Goal: Obtain resource: Download file/media

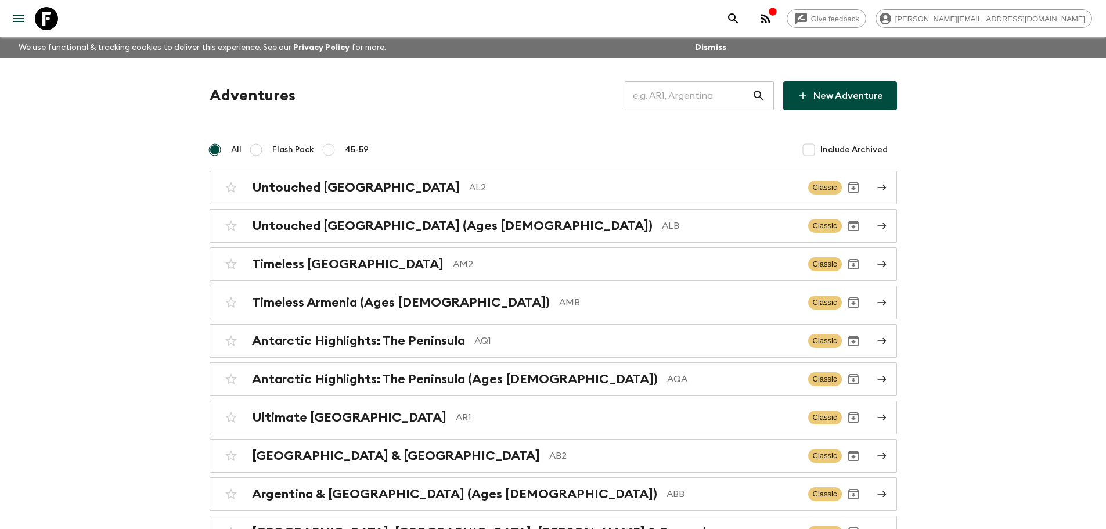
click at [741, 101] on input "text" at bounding box center [688, 96] width 127 height 33
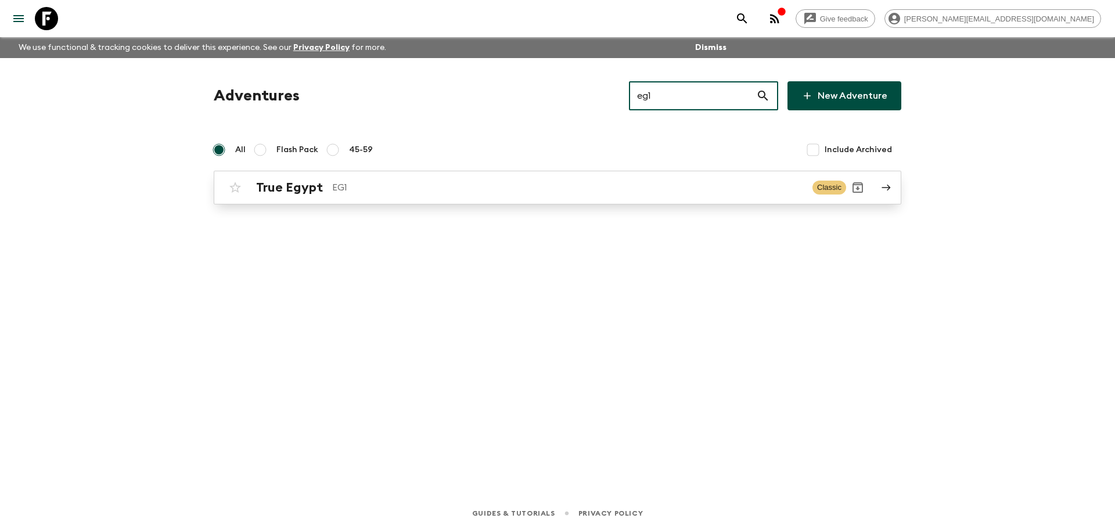
type input "eg1"
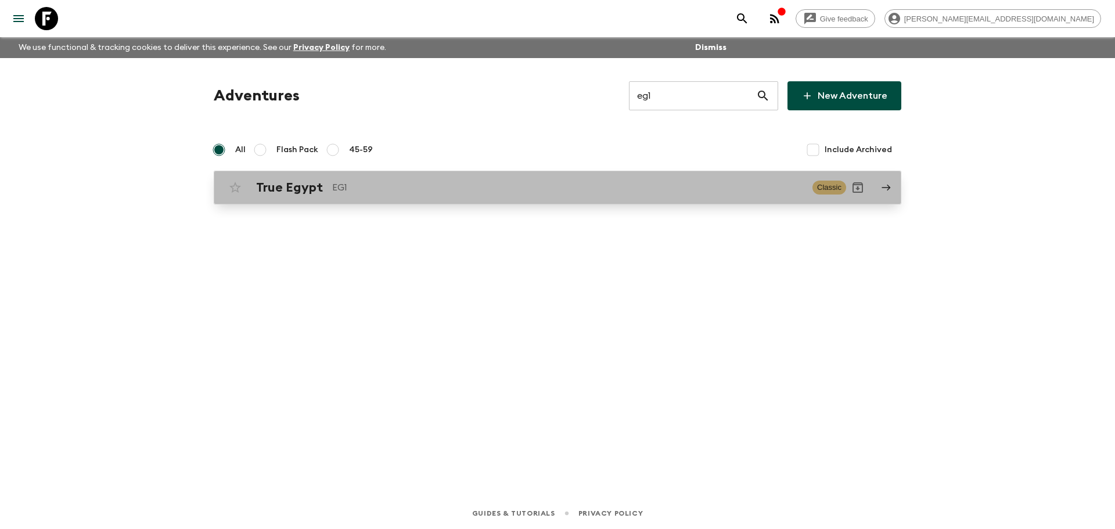
click at [361, 195] on div "True Egypt EG1 Classic" at bounding box center [535, 187] width 623 height 23
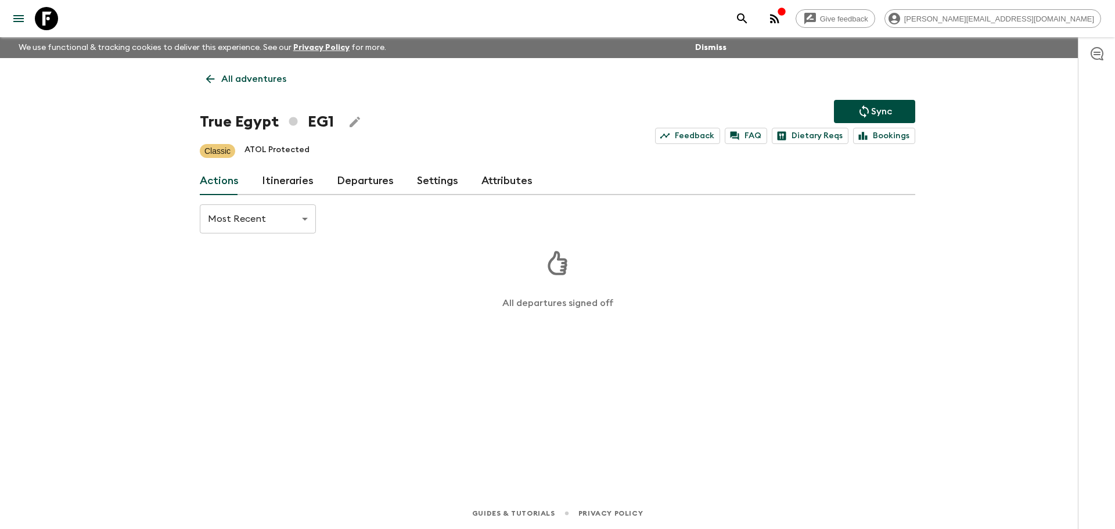
click at [292, 184] on link "Itineraries" at bounding box center [288, 181] width 52 height 28
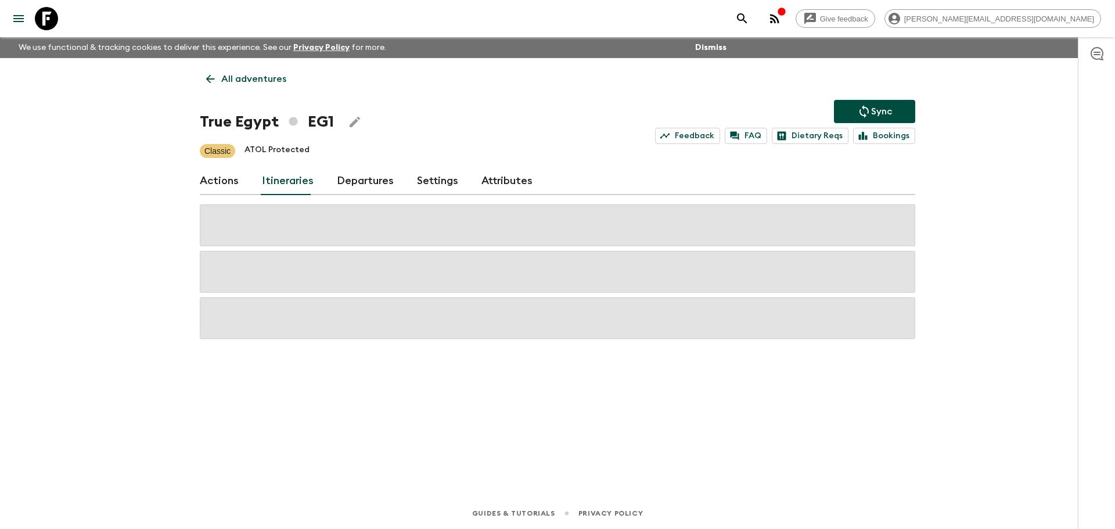
click at [358, 181] on link "Departures" at bounding box center [365, 181] width 57 height 28
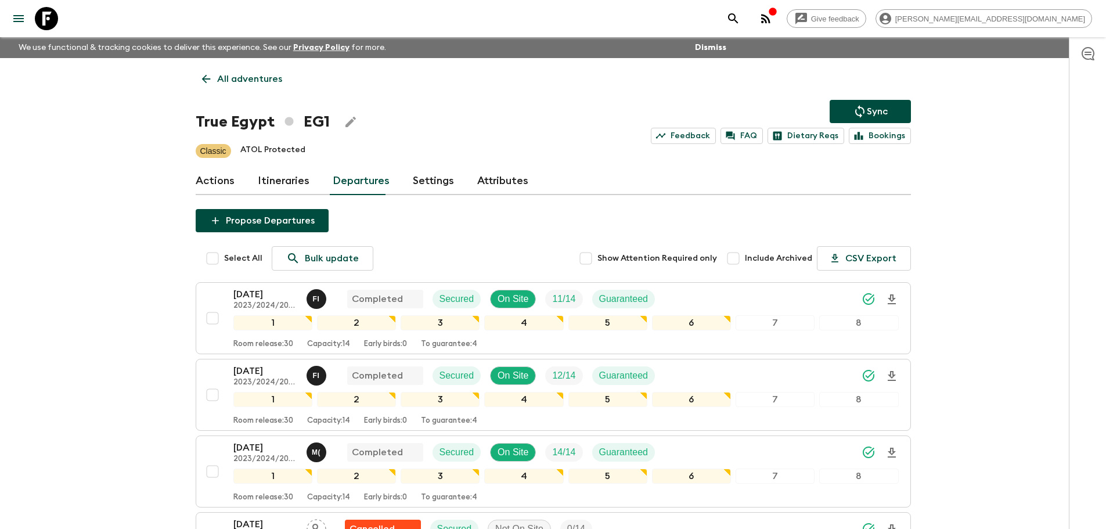
click at [218, 69] on link "All adventures" at bounding box center [242, 78] width 93 height 23
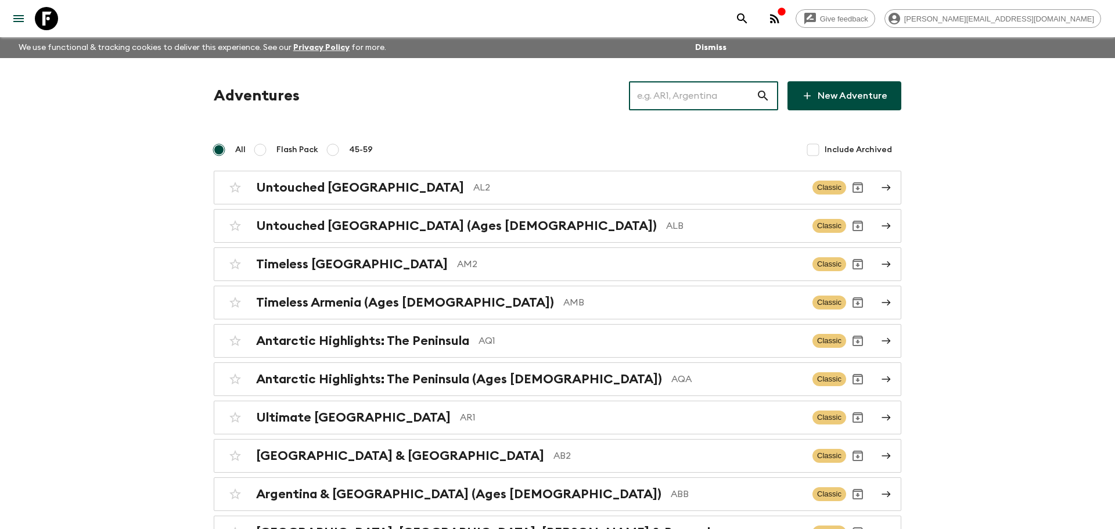
click at [701, 99] on input "text" at bounding box center [692, 96] width 127 height 33
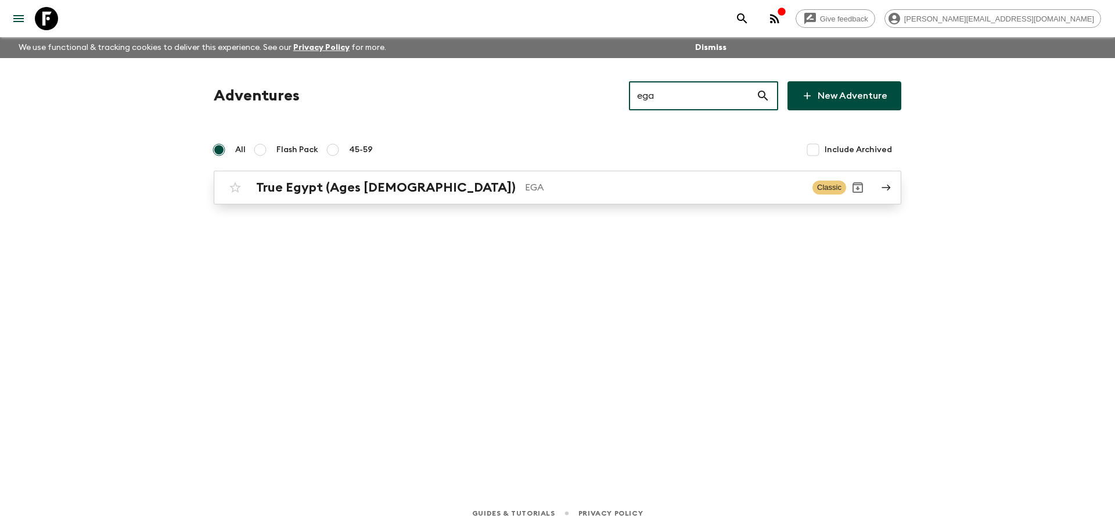
type input "ega"
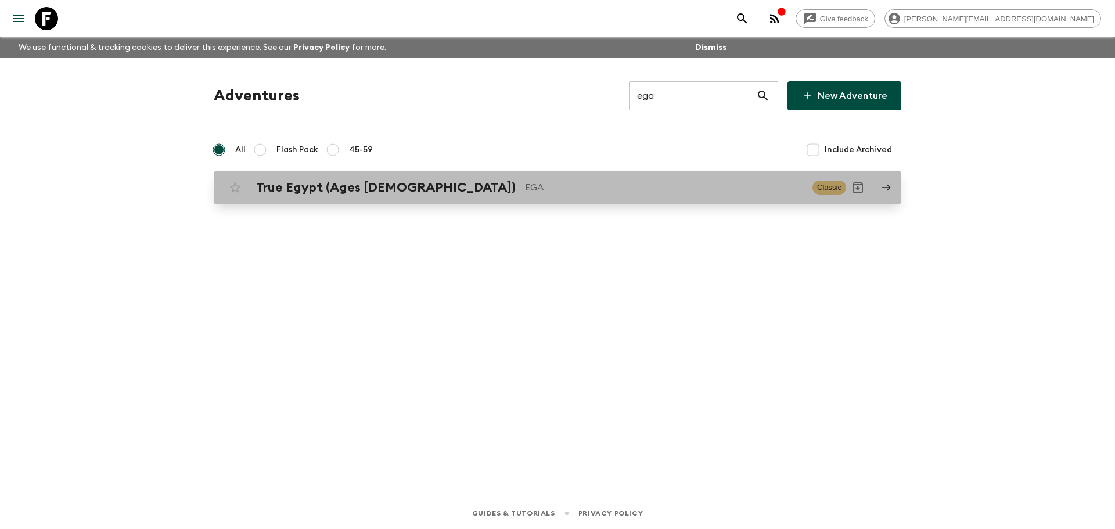
click at [602, 193] on p "EGA" at bounding box center [664, 188] width 278 height 14
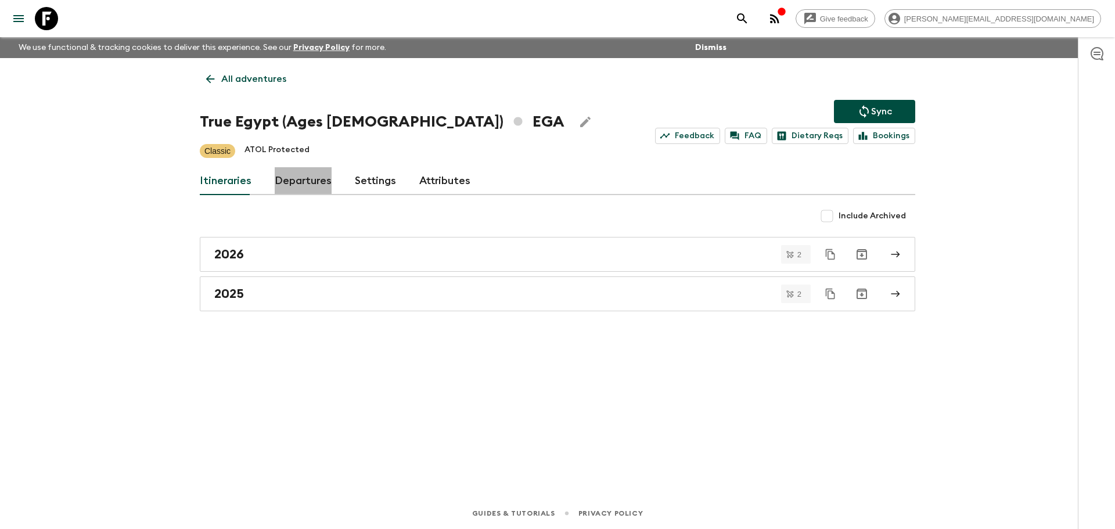
click at [275, 179] on link "Departures" at bounding box center [303, 181] width 57 height 28
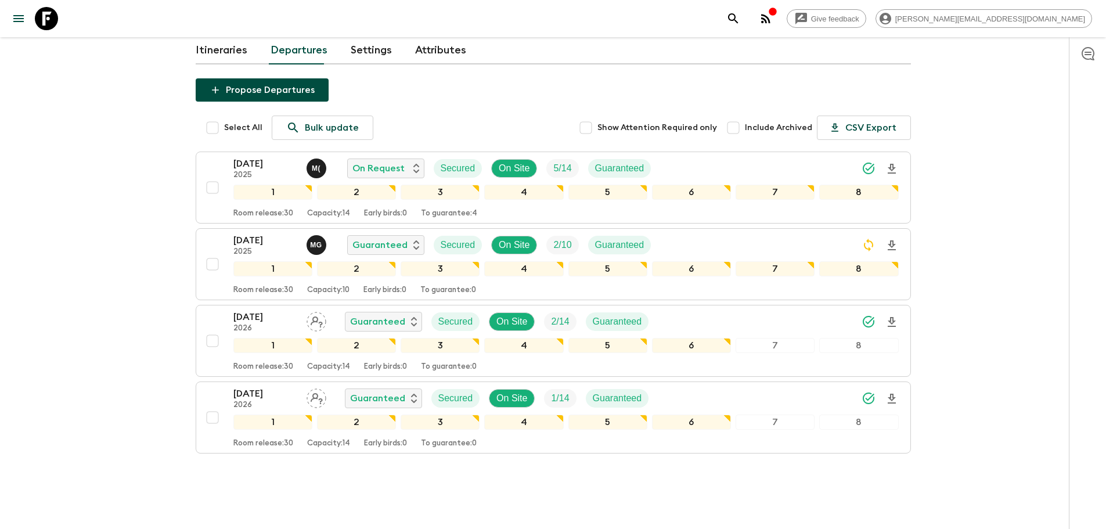
scroll to position [152, 0]
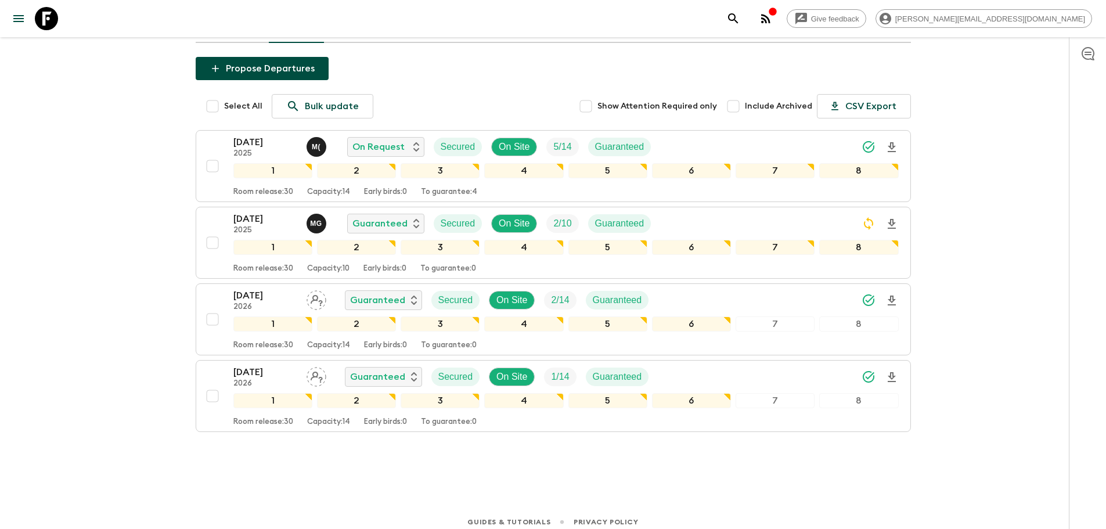
drag, startPoint x: 48, startPoint y: 17, endPoint x: 297, endPoint y: 36, distance: 249.9
click at [48, 17] on icon at bounding box center [46, 18] width 23 height 23
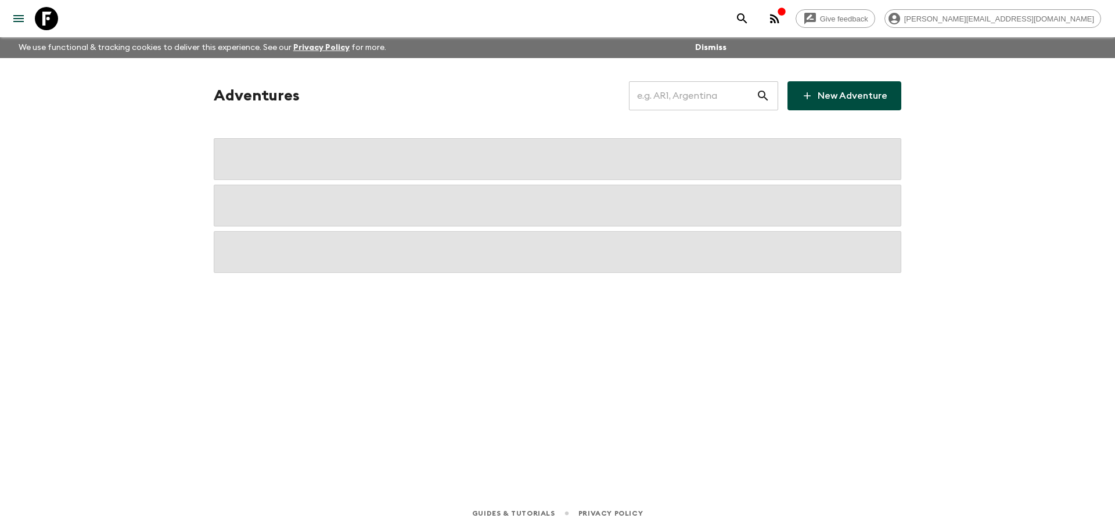
click at [671, 97] on input "text" at bounding box center [692, 96] width 127 height 33
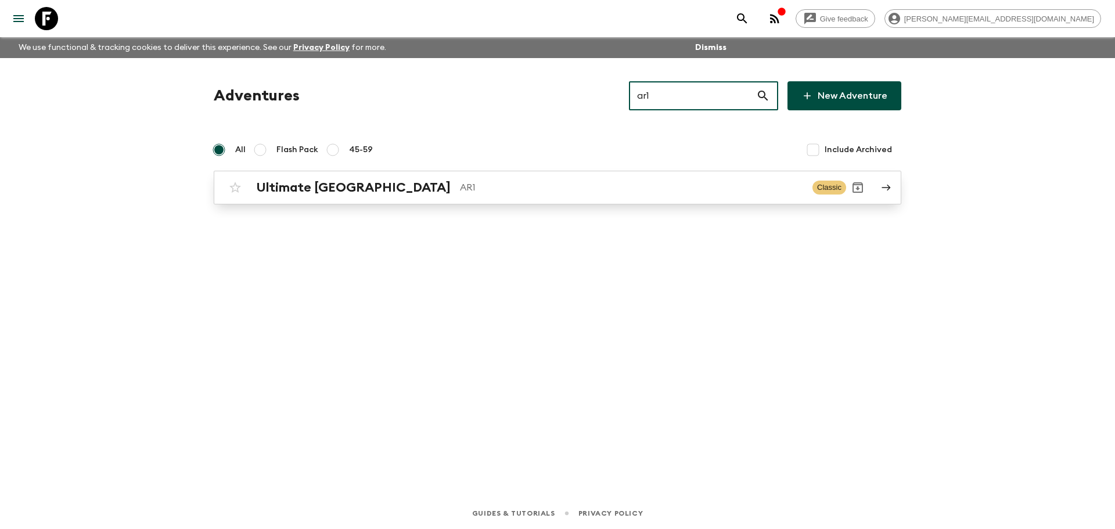
type input "ar1"
click at [662, 177] on div "Ultimate Argentina AR1 Classic" at bounding box center [535, 187] width 623 height 23
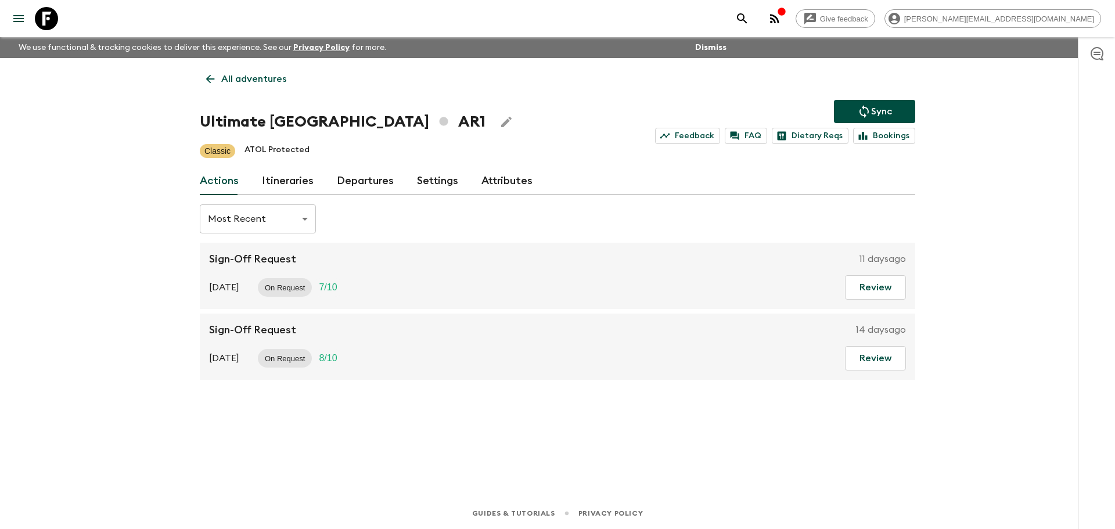
click at [308, 185] on link "Itineraries" at bounding box center [288, 181] width 52 height 28
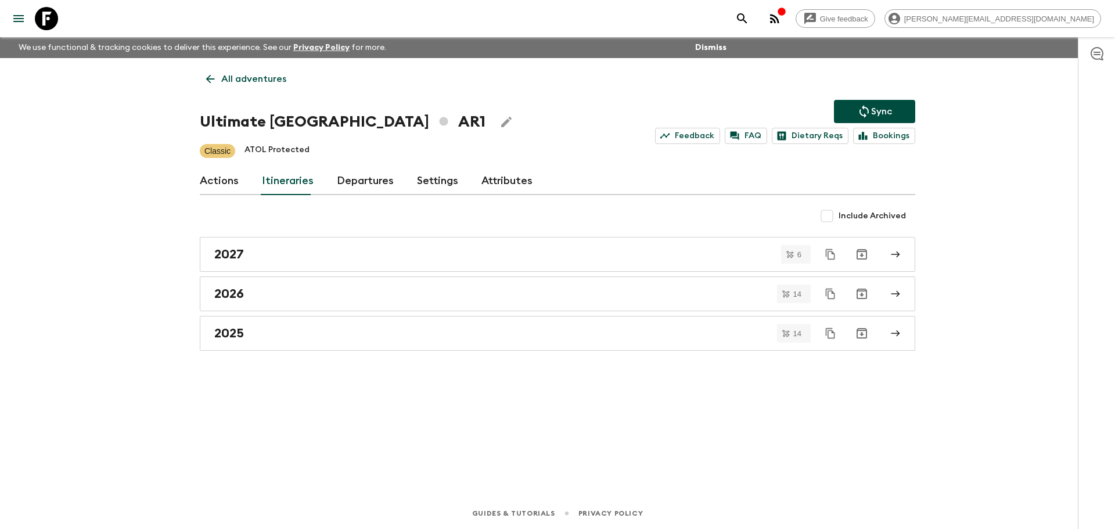
click at [345, 177] on link "Departures" at bounding box center [365, 181] width 57 height 28
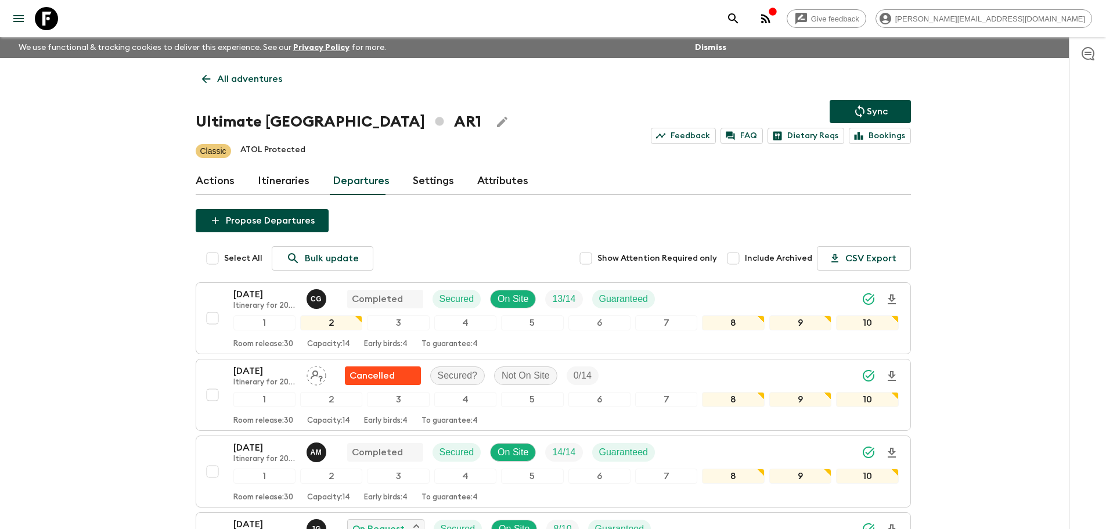
scroll to position [334, 0]
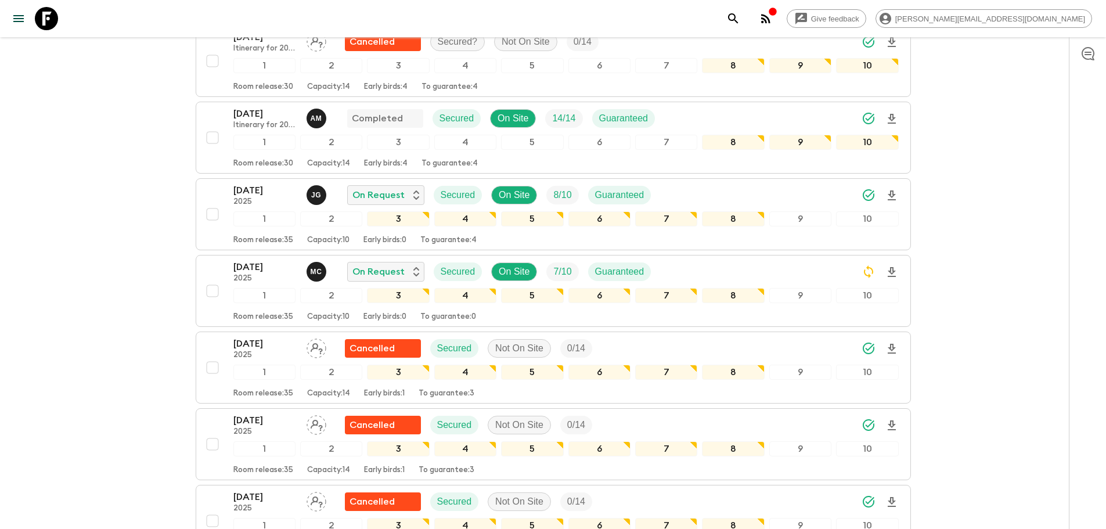
click at [65, 22] on div "Give feedback [PERSON_NAME][EMAIL_ADDRESS][DOMAIN_NAME]" at bounding box center [553, 18] width 1106 height 37
click at [52, 23] on icon at bounding box center [46, 18] width 23 height 23
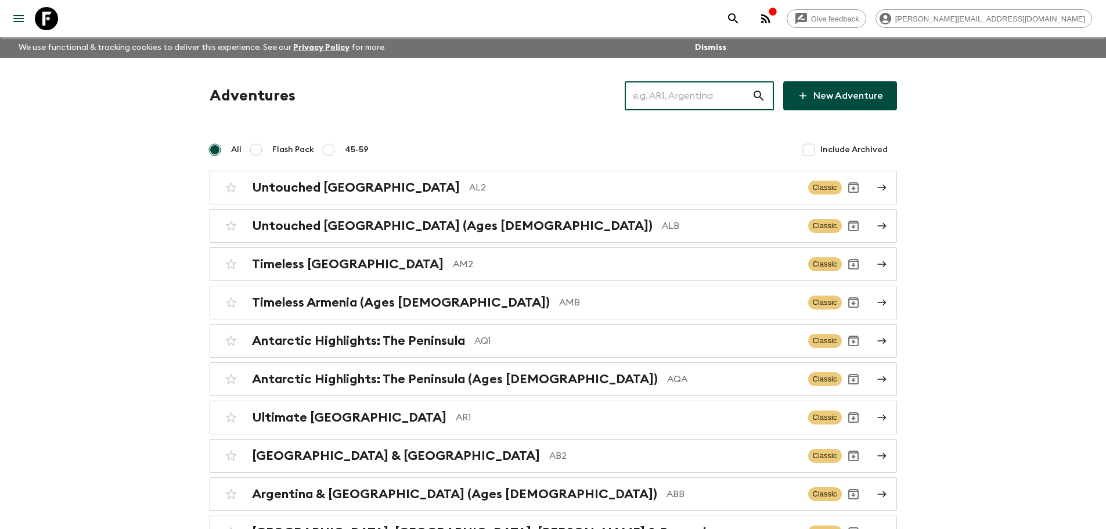
click at [736, 103] on input "text" at bounding box center [688, 96] width 127 height 33
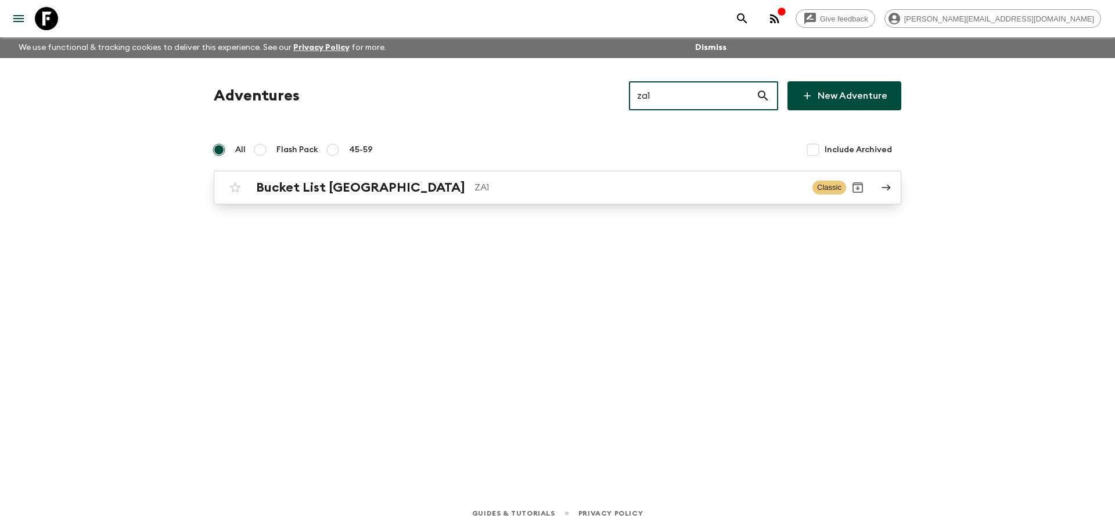
type input "za1"
click at [499, 179] on div "Bucket List [GEOGRAPHIC_DATA] ZA1 Classic" at bounding box center [535, 187] width 623 height 23
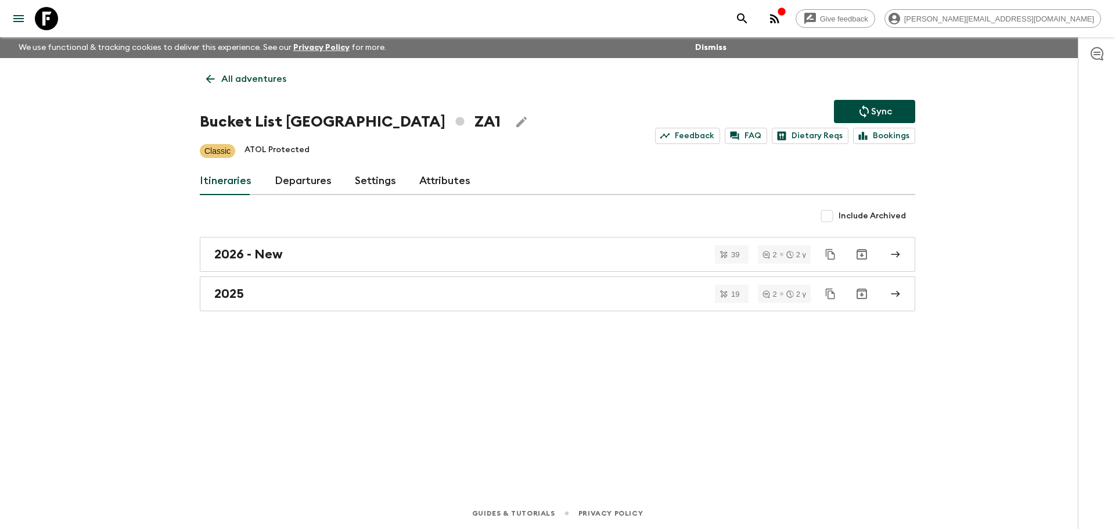
click at [304, 173] on link "Departures" at bounding box center [303, 181] width 57 height 28
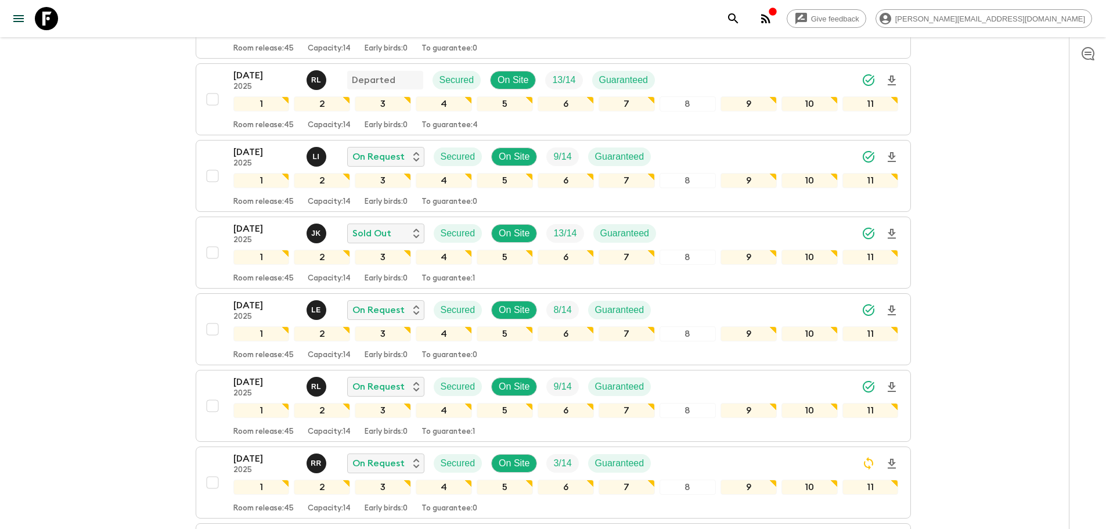
scroll to position [373, 0]
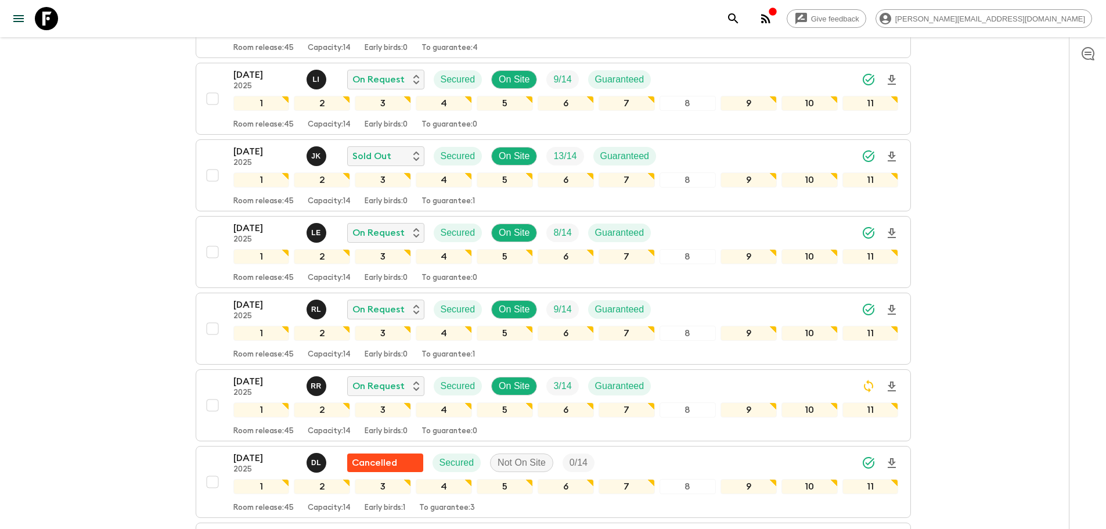
drag, startPoint x: 59, startPoint y: 21, endPoint x: 168, endPoint y: 37, distance: 109.8
click at [59, 21] on link at bounding box center [46, 18] width 33 height 33
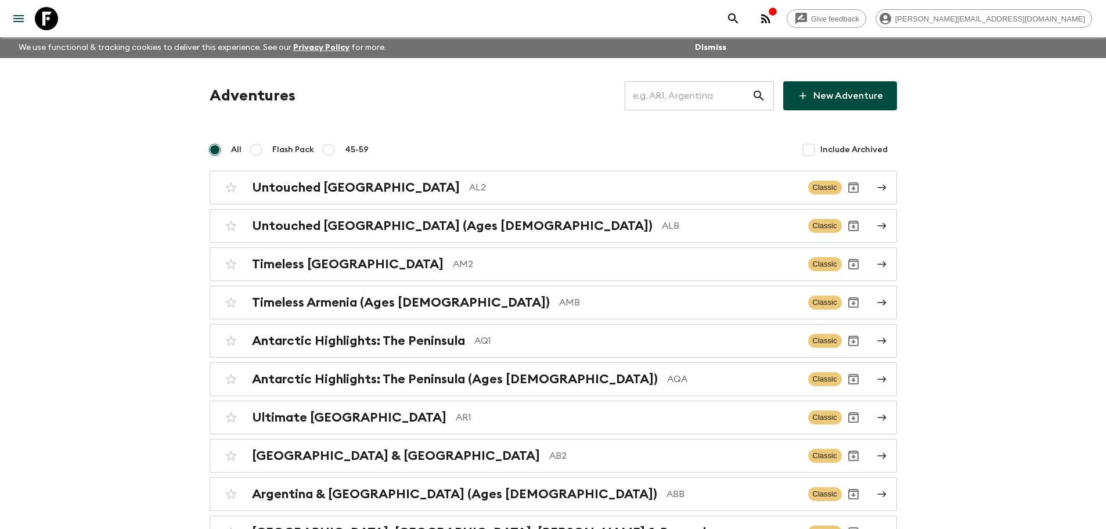
click at [713, 89] on input "text" at bounding box center [688, 96] width 127 height 33
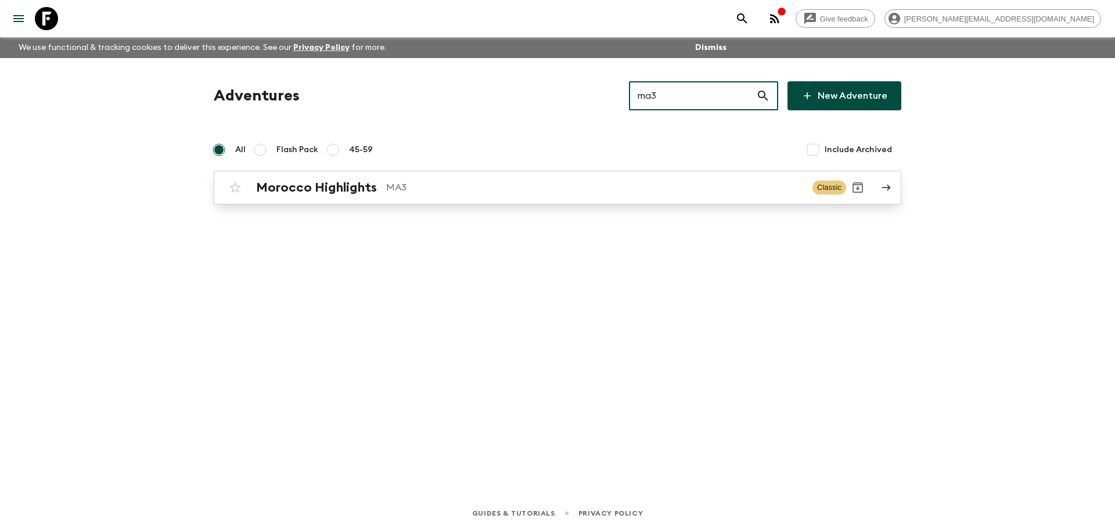
type input "ma3"
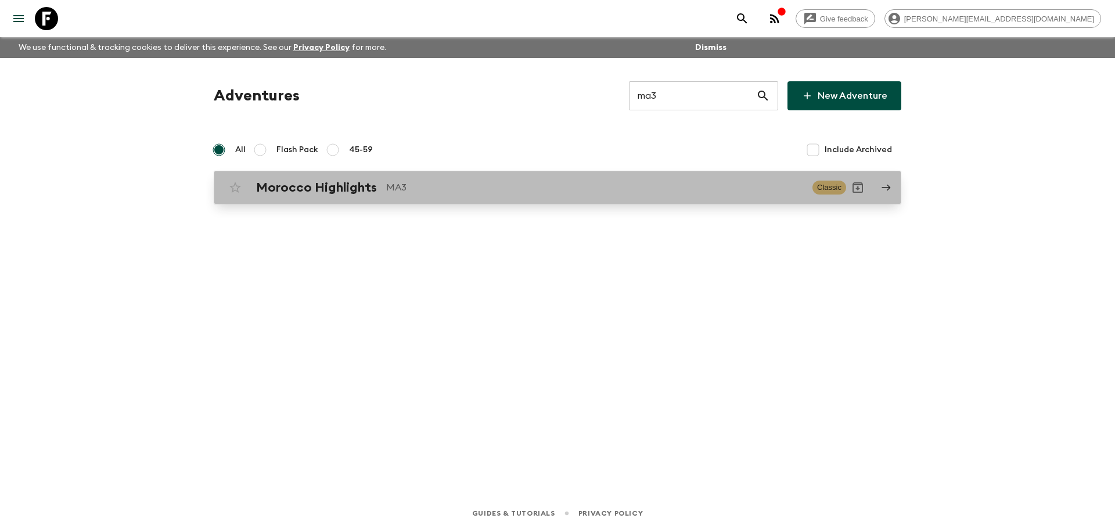
click at [644, 186] on p "MA3" at bounding box center [594, 188] width 417 height 14
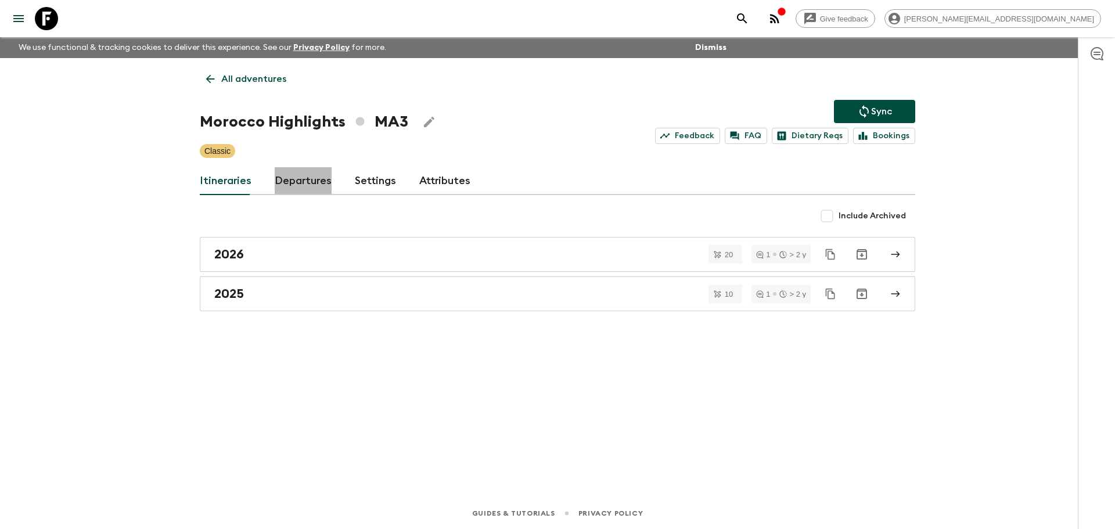
click at [315, 178] on link "Departures" at bounding box center [303, 181] width 57 height 28
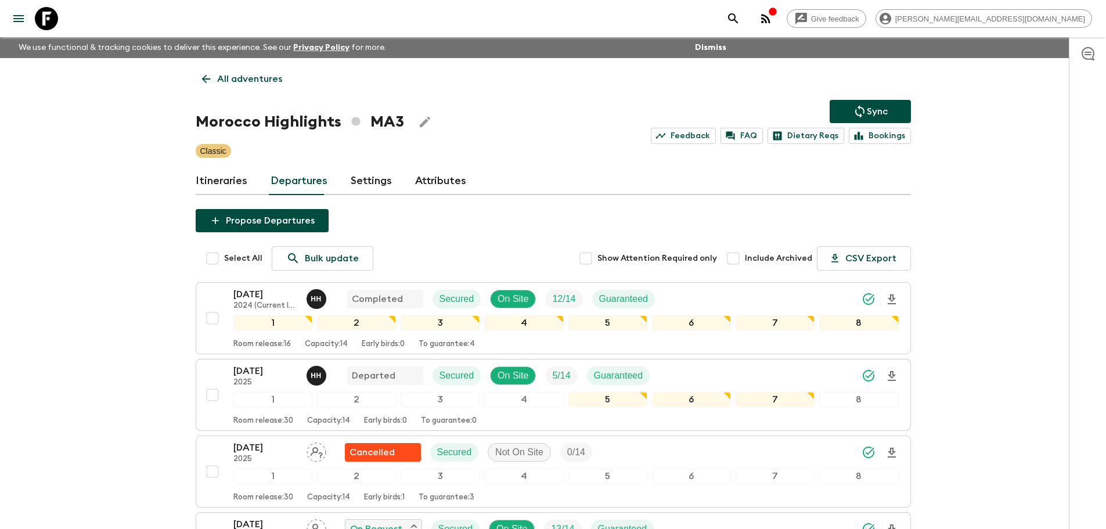
scroll to position [236, 0]
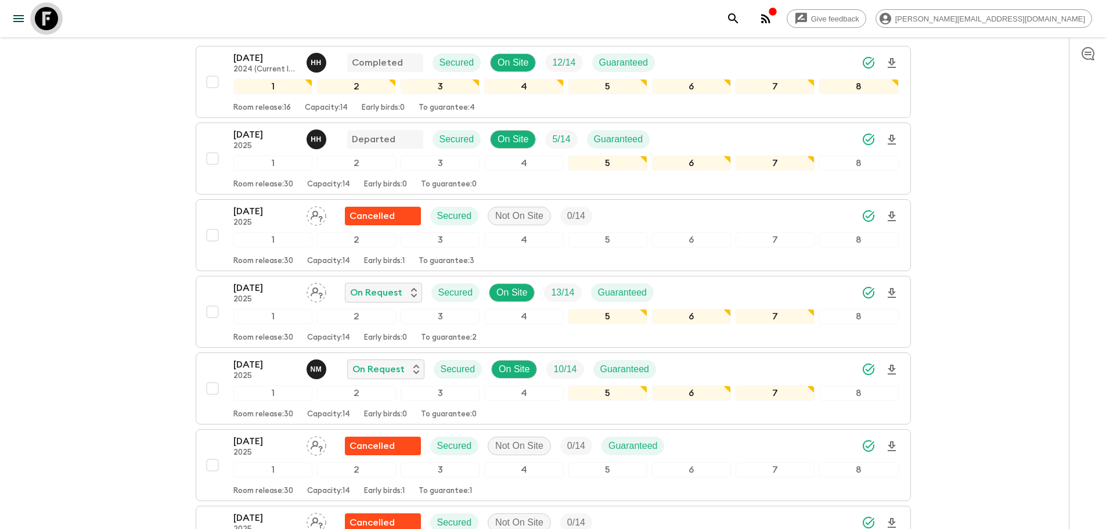
click at [49, 11] on icon at bounding box center [46, 18] width 23 height 23
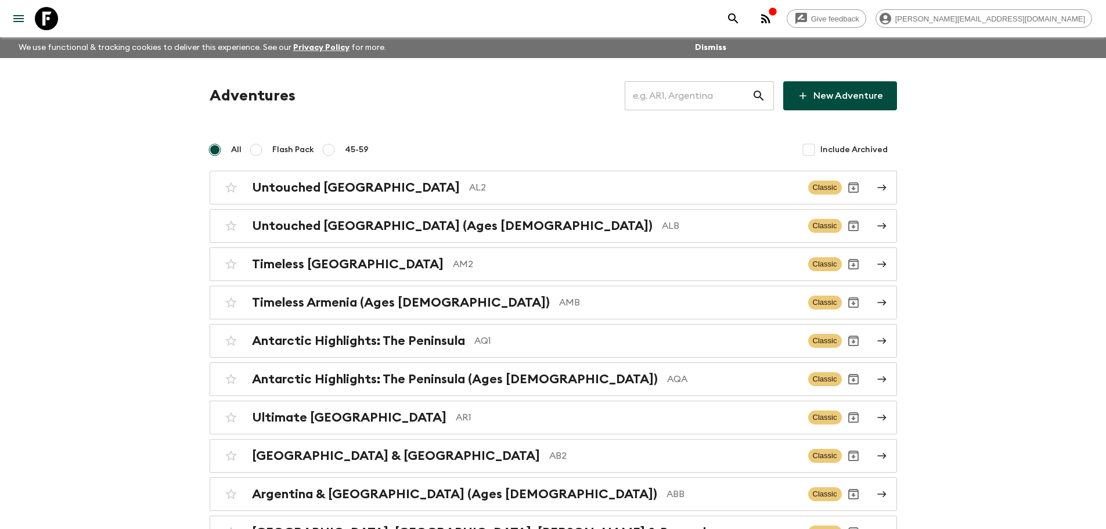
click at [728, 100] on input "text" at bounding box center [688, 96] width 127 height 33
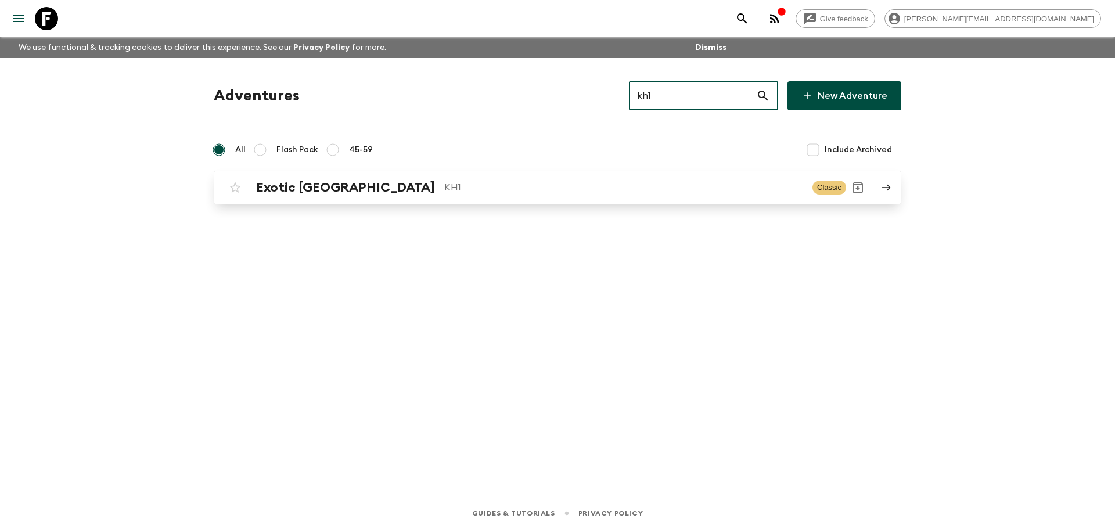
type input "kh1"
click at [580, 190] on p "KH1" at bounding box center [623, 188] width 359 height 14
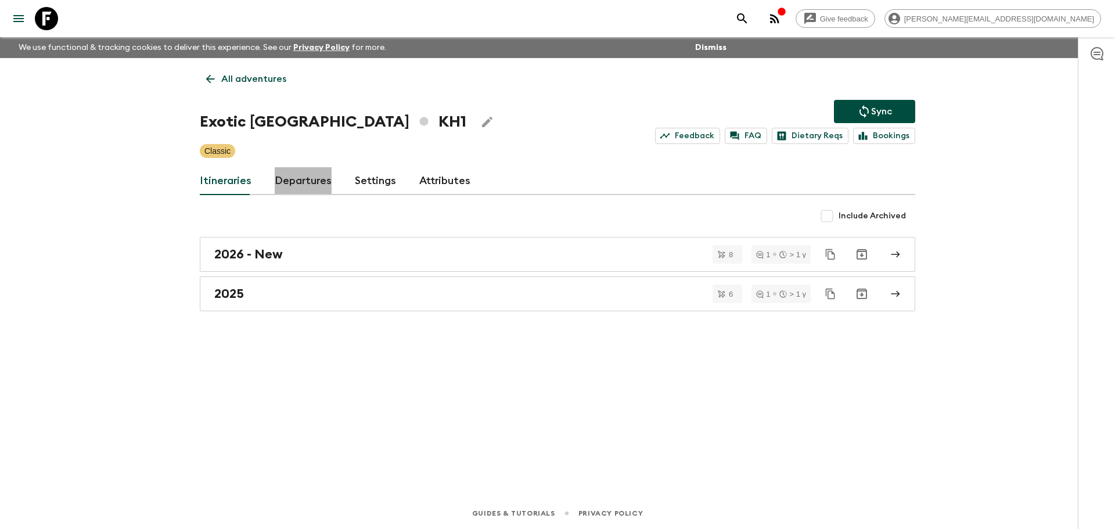
click at [297, 183] on link "Departures" at bounding box center [303, 181] width 57 height 28
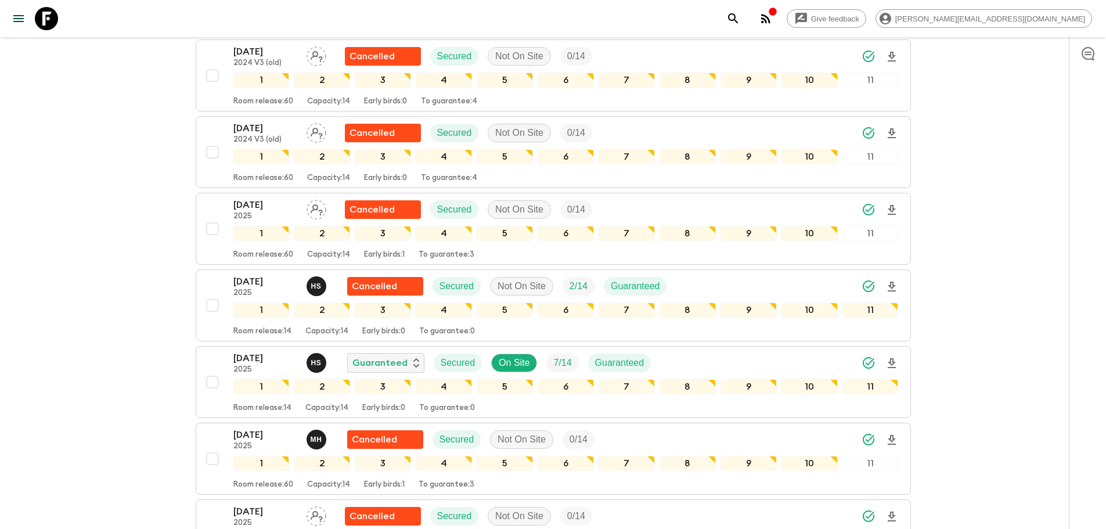
scroll to position [858, 0]
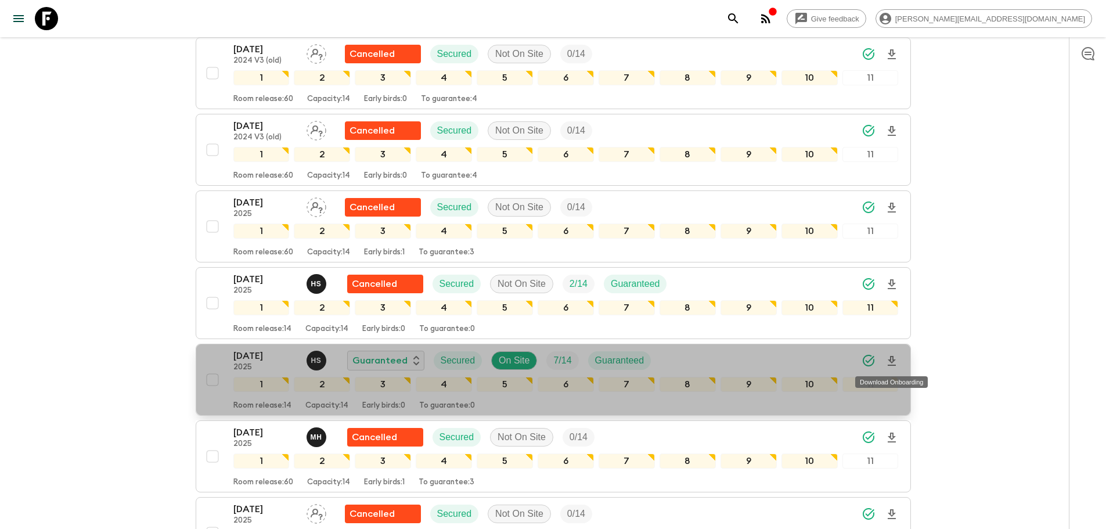
click at [893, 363] on icon "Download Onboarding" at bounding box center [892, 361] width 14 height 14
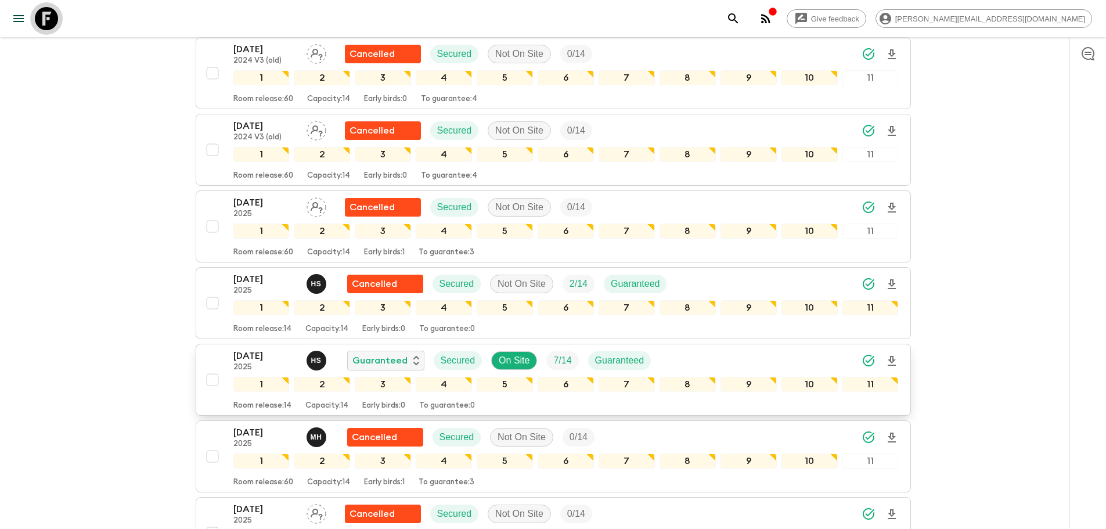
click at [51, 23] on icon at bounding box center [46, 18] width 23 height 23
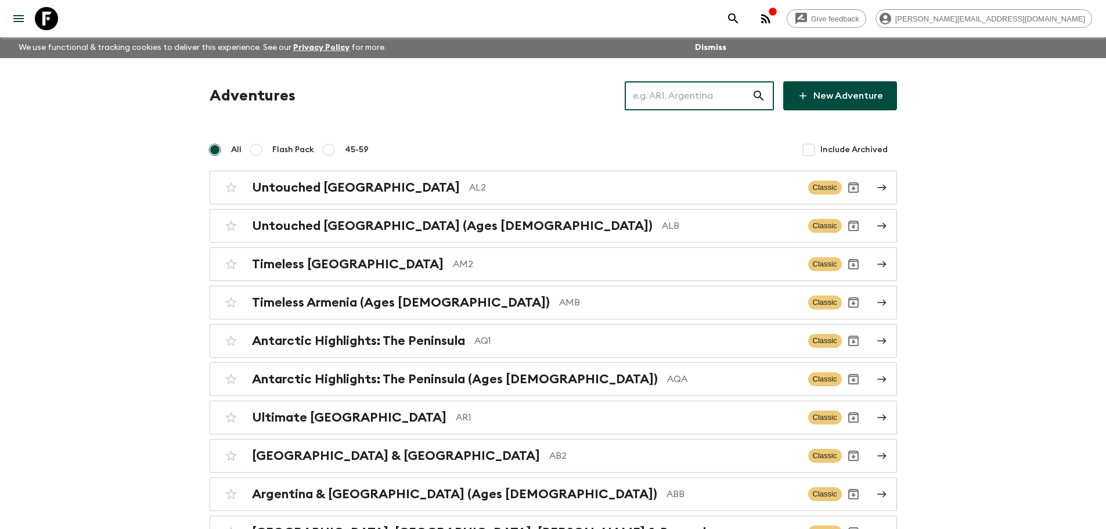
click at [717, 103] on input "text" at bounding box center [688, 96] width 127 height 33
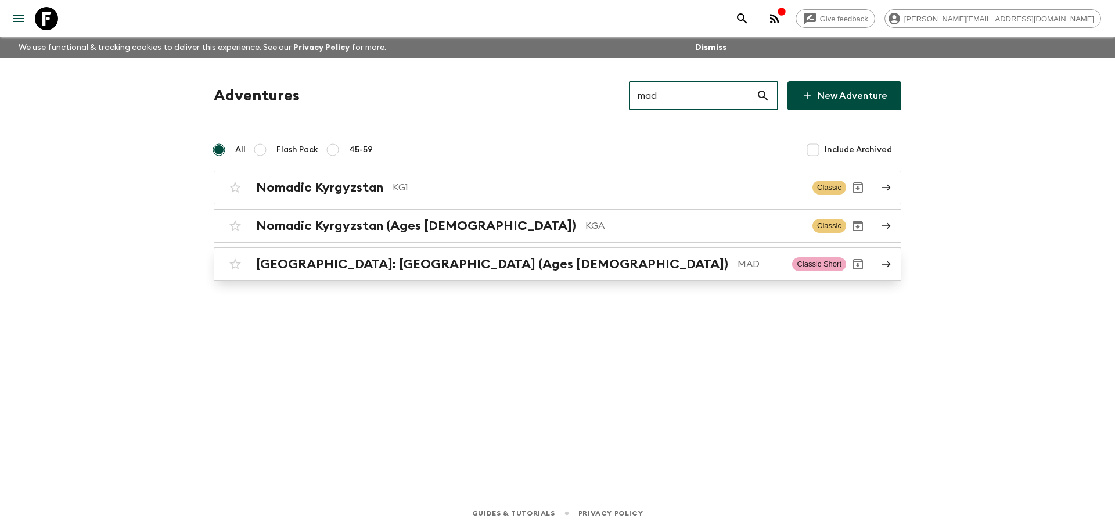
type input "mad"
click at [576, 281] on link "[GEOGRAPHIC_DATA]: [GEOGRAPHIC_DATA] (Ages [DEMOGRAPHIC_DATA]) MAD Classic Short" at bounding box center [558, 264] width 688 height 34
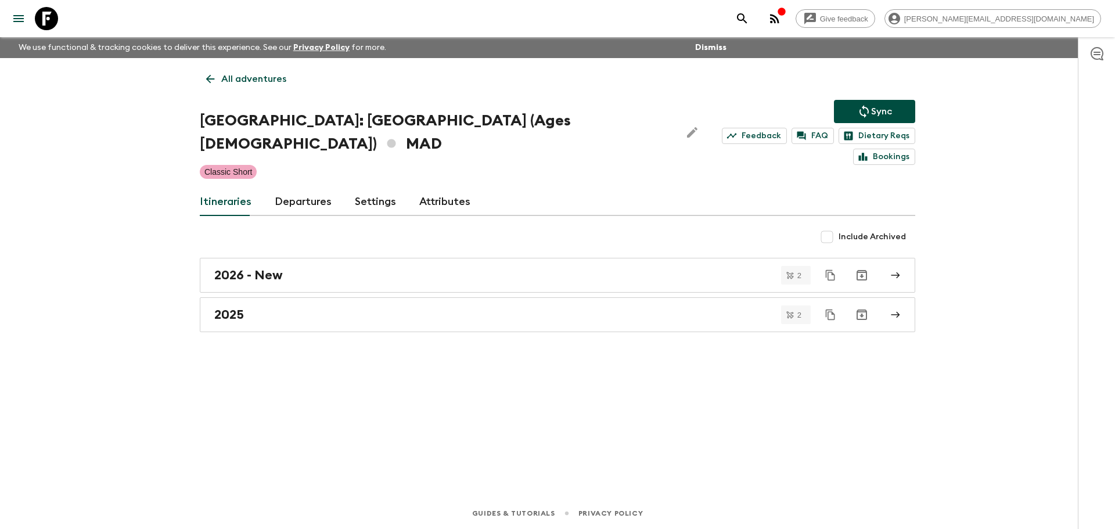
click at [280, 188] on link "Departures" at bounding box center [303, 202] width 57 height 28
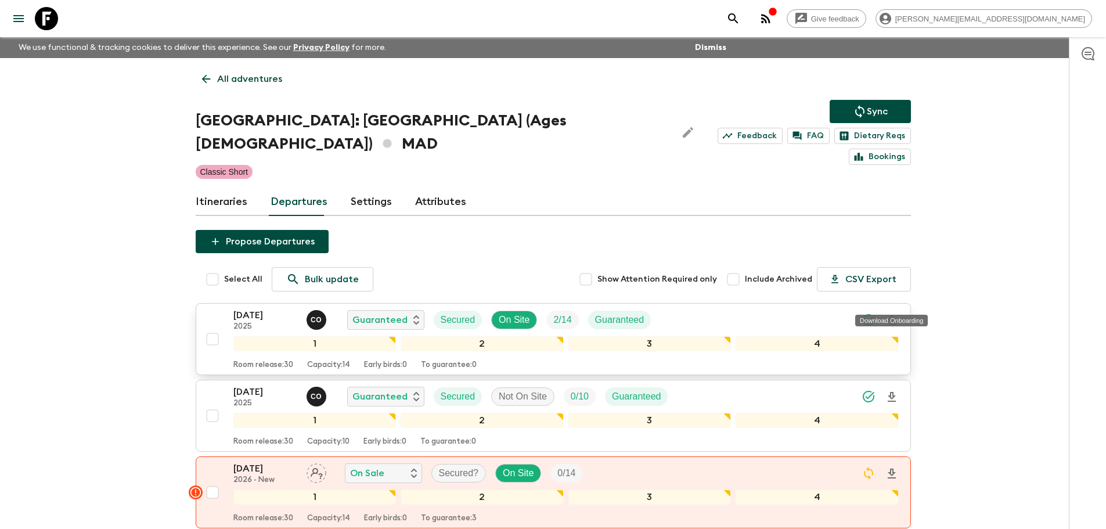
click at [897, 314] on icon "Download Onboarding" at bounding box center [892, 321] width 14 height 14
